Goal: Information Seeking & Learning: Check status

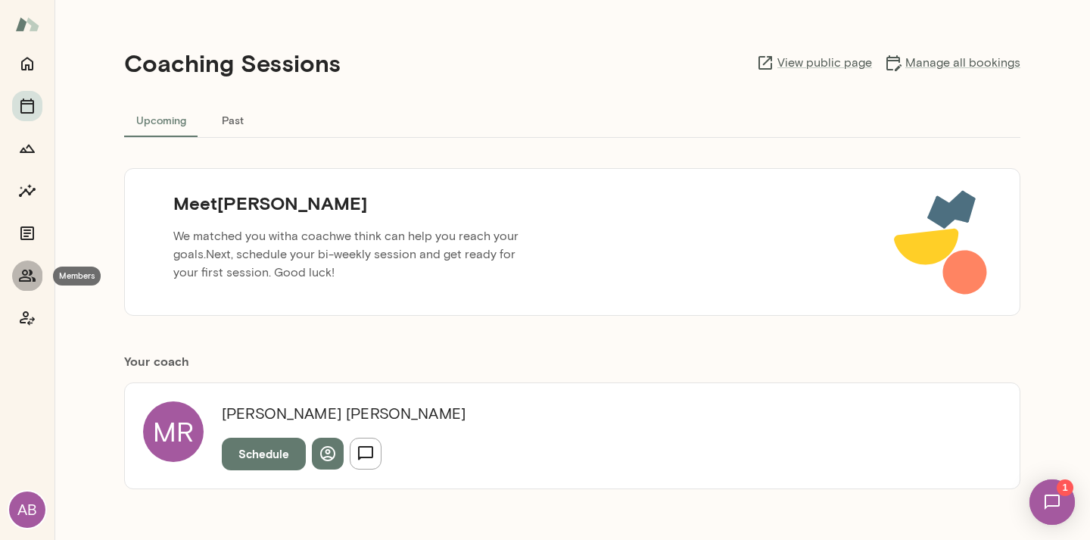
click at [27, 279] on icon "Members" at bounding box center [27, 276] width 18 height 18
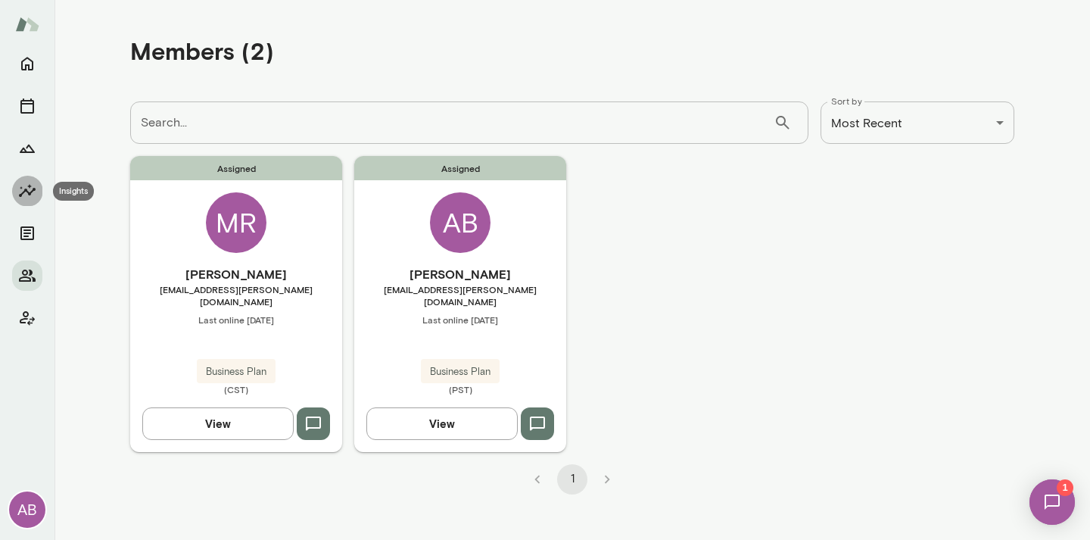
click at [26, 182] on icon "Insights" at bounding box center [27, 191] width 18 height 18
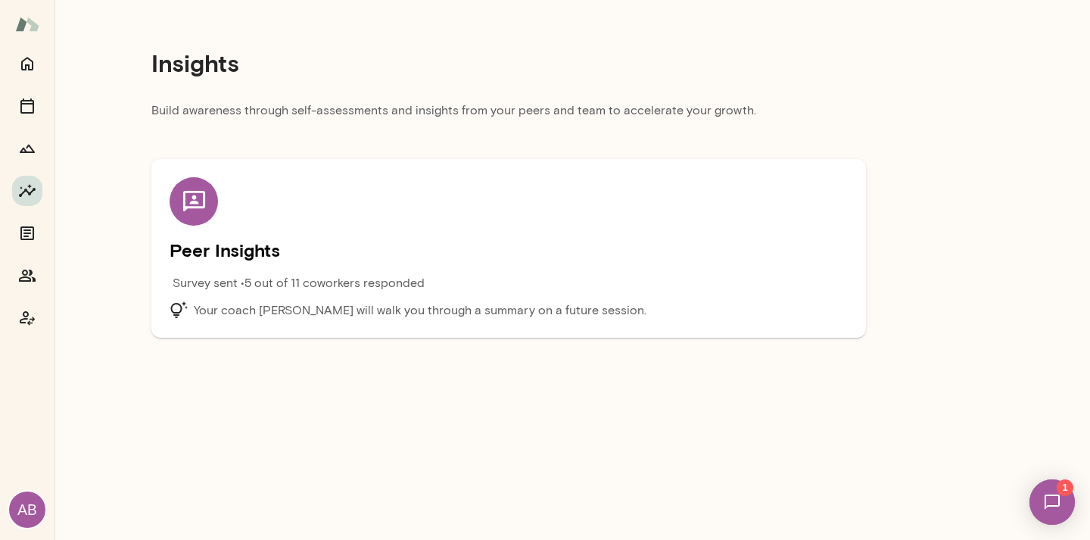
click at [191, 202] on icon at bounding box center [193, 201] width 22 height 20
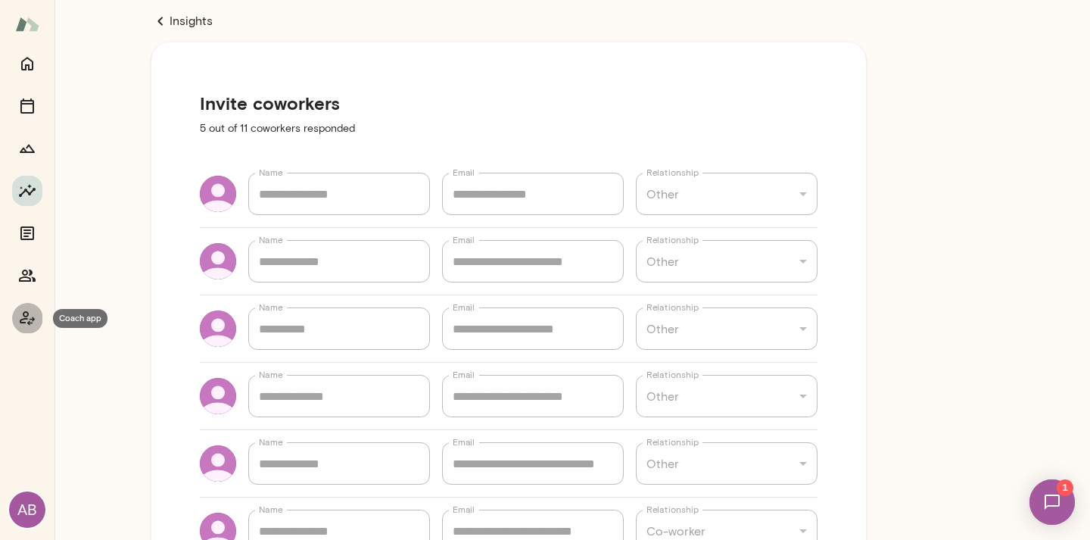
click at [24, 316] on icon "Coach app" at bounding box center [27, 318] width 15 height 14
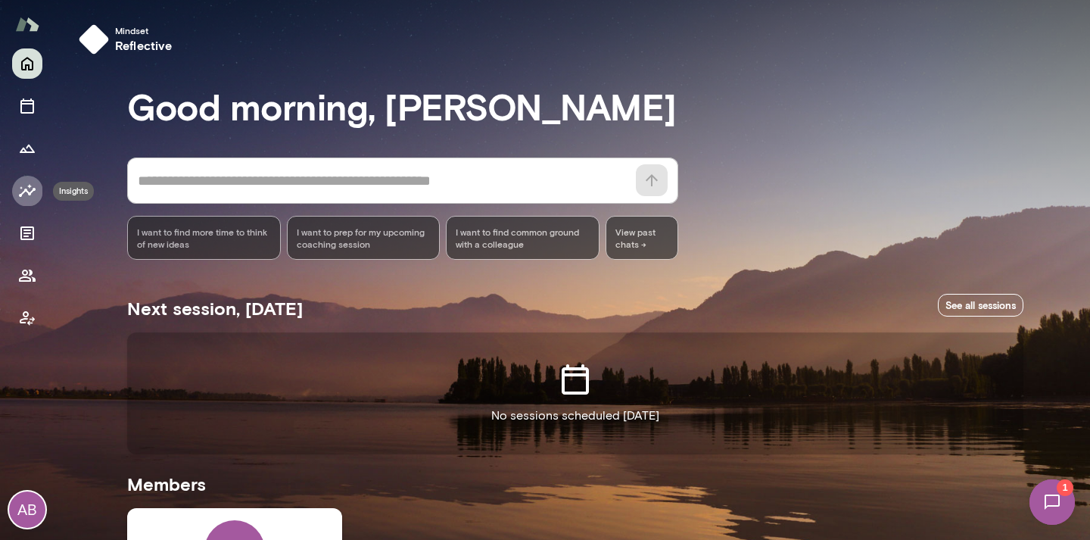
click at [23, 182] on icon "Insights" at bounding box center [27, 191] width 18 height 18
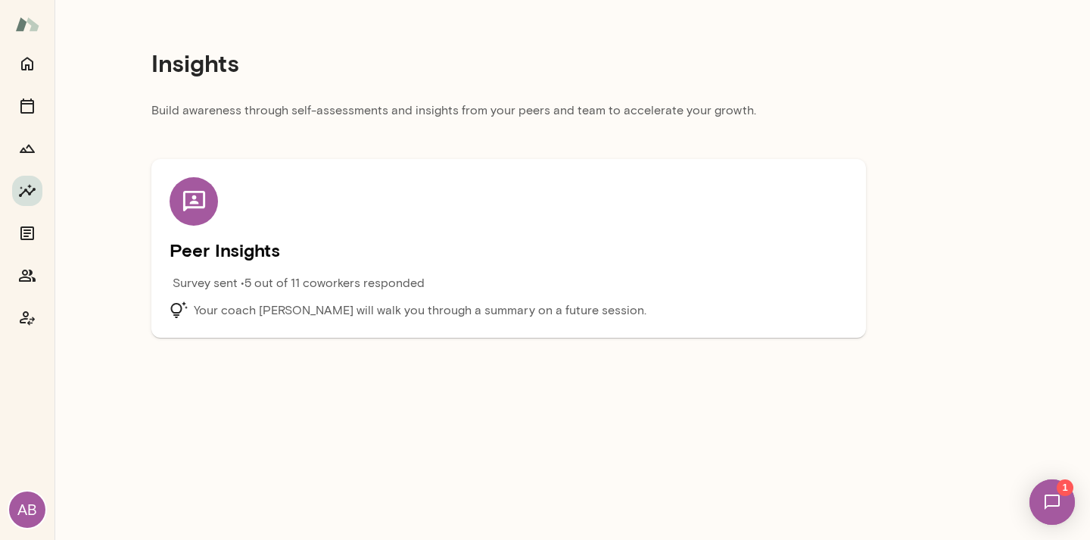
click at [223, 221] on div "Peer Insights Survey sent • 5 out of 11 coworkers responded Your coach [PERSON_…" at bounding box center [509, 248] width 678 height 142
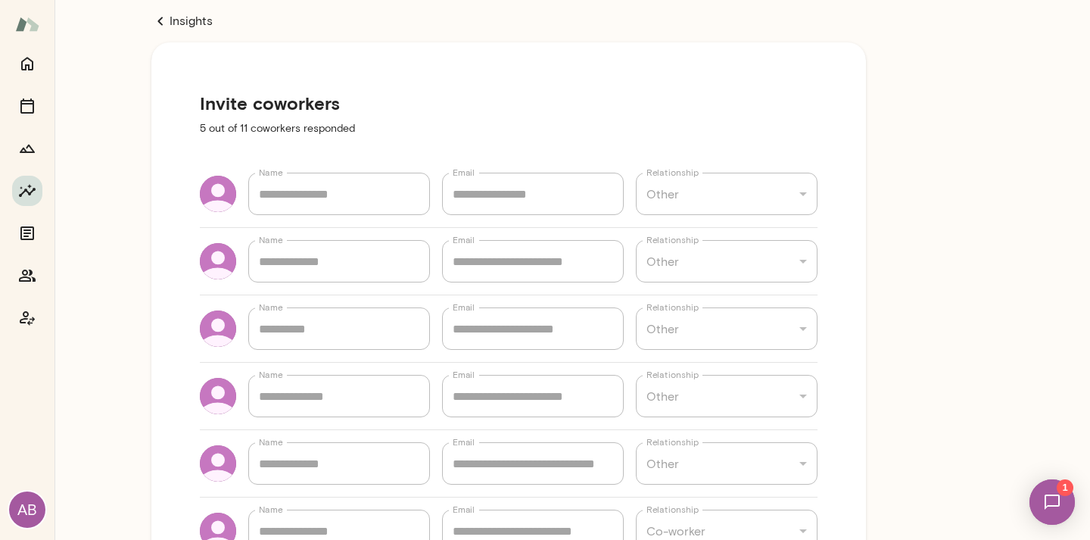
type textarea "*"
click at [168, 21] on icon at bounding box center [160, 21] width 18 height 18
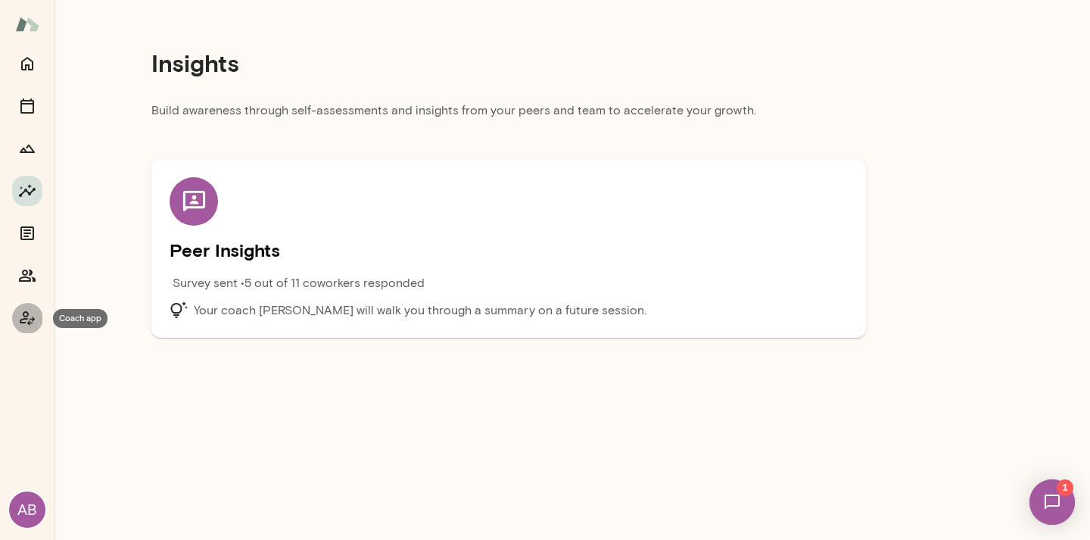
click at [32, 320] on icon "Coach app" at bounding box center [27, 318] width 18 height 18
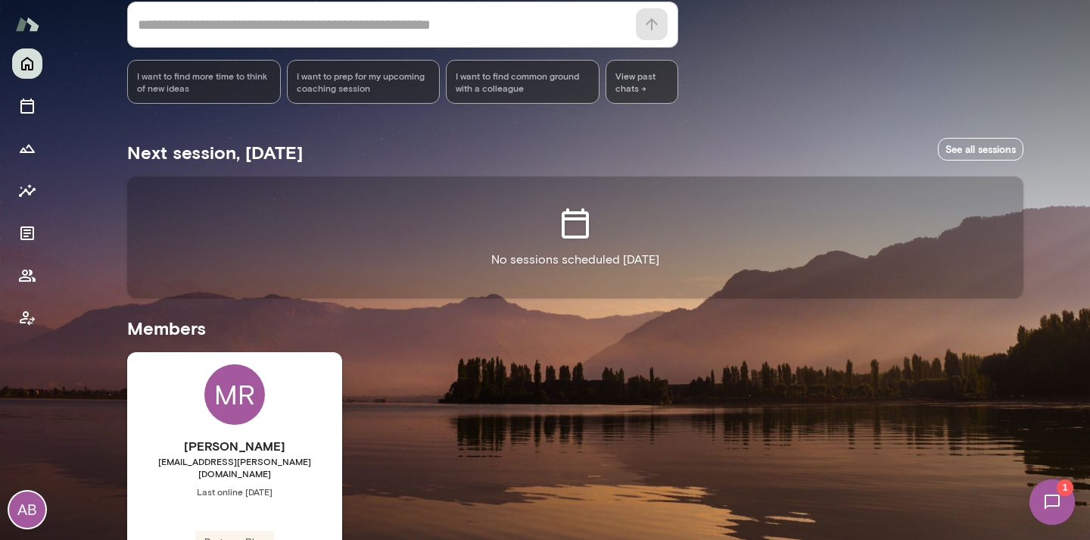
scroll to position [157, 0]
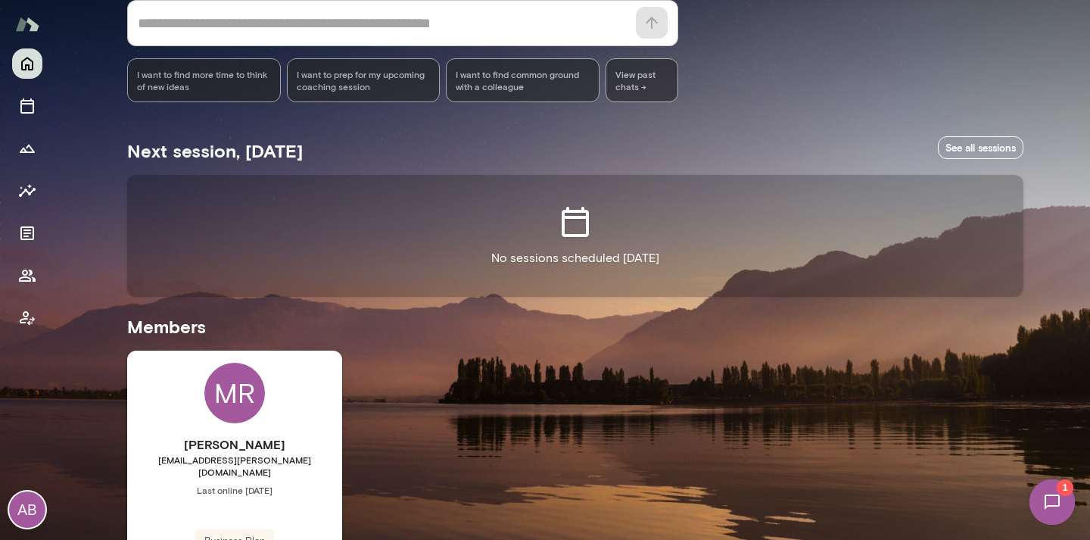
click at [225, 396] on div "MR" at bounding box center [234, 393] width 61 height 61
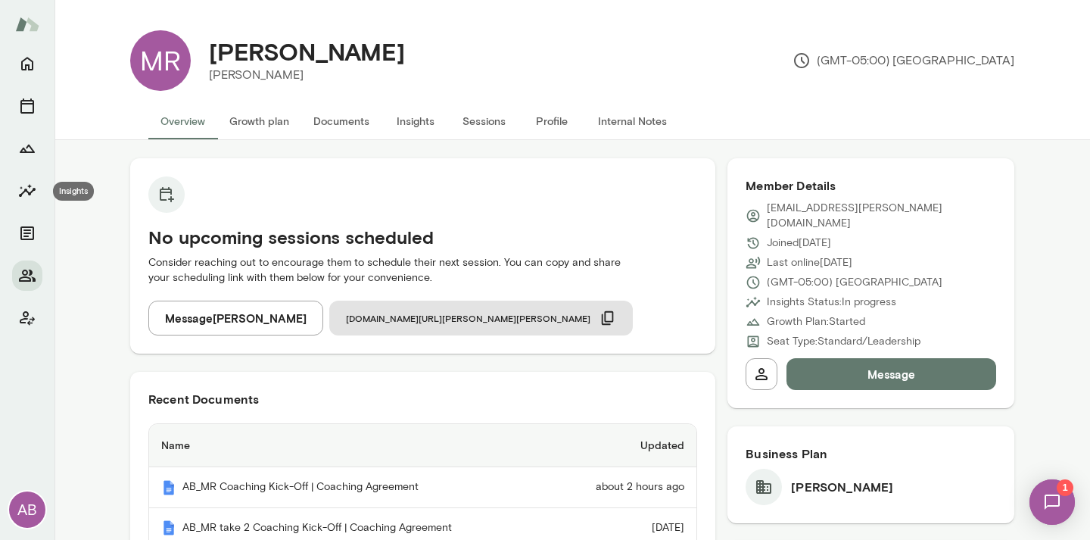
click at [27, 185] on icon "Insights" at bounding box center [27, 191] width 18 height 18
